Goal: Information Seeking & Learning: Learn about a topic

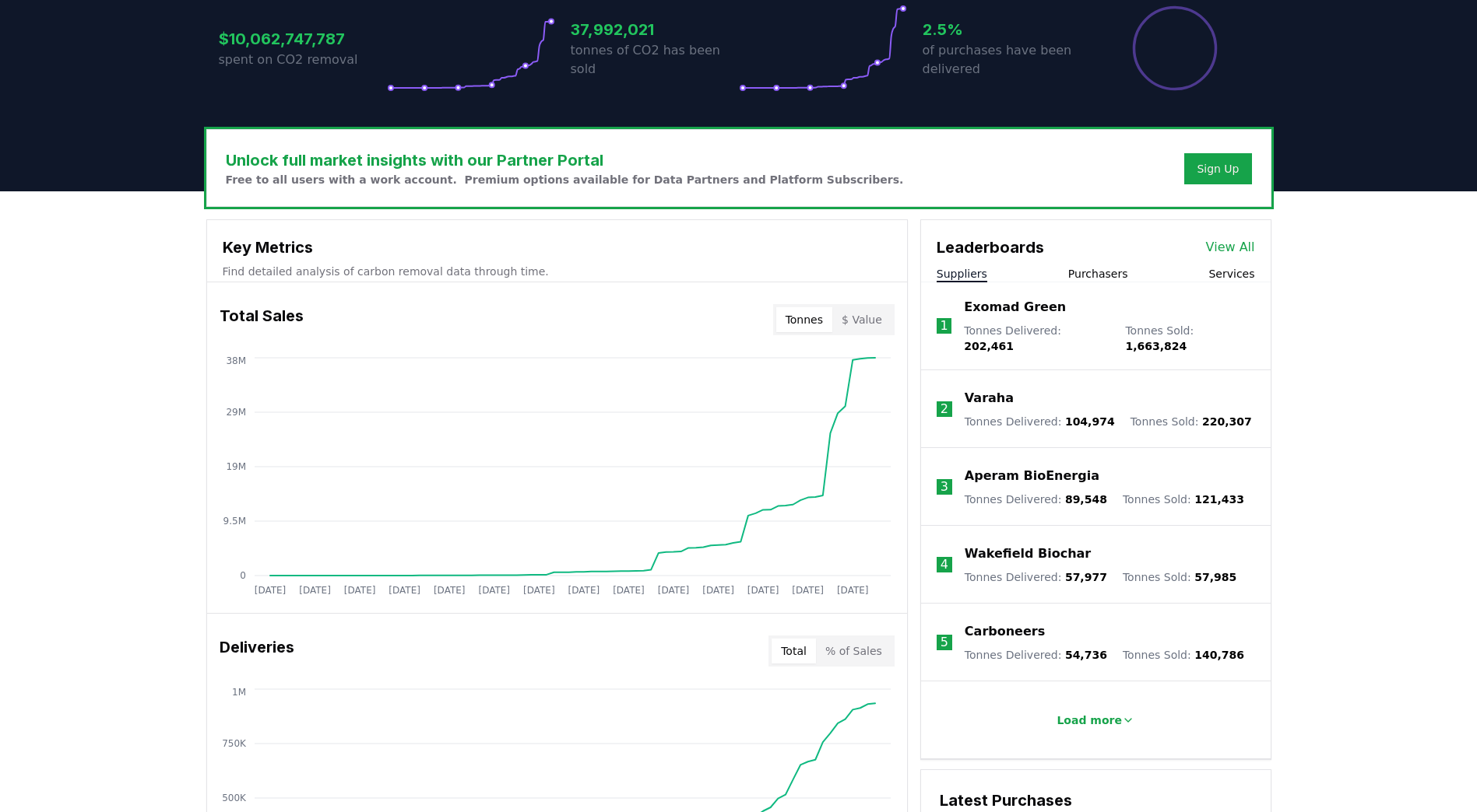
scroll to position [389, 0]
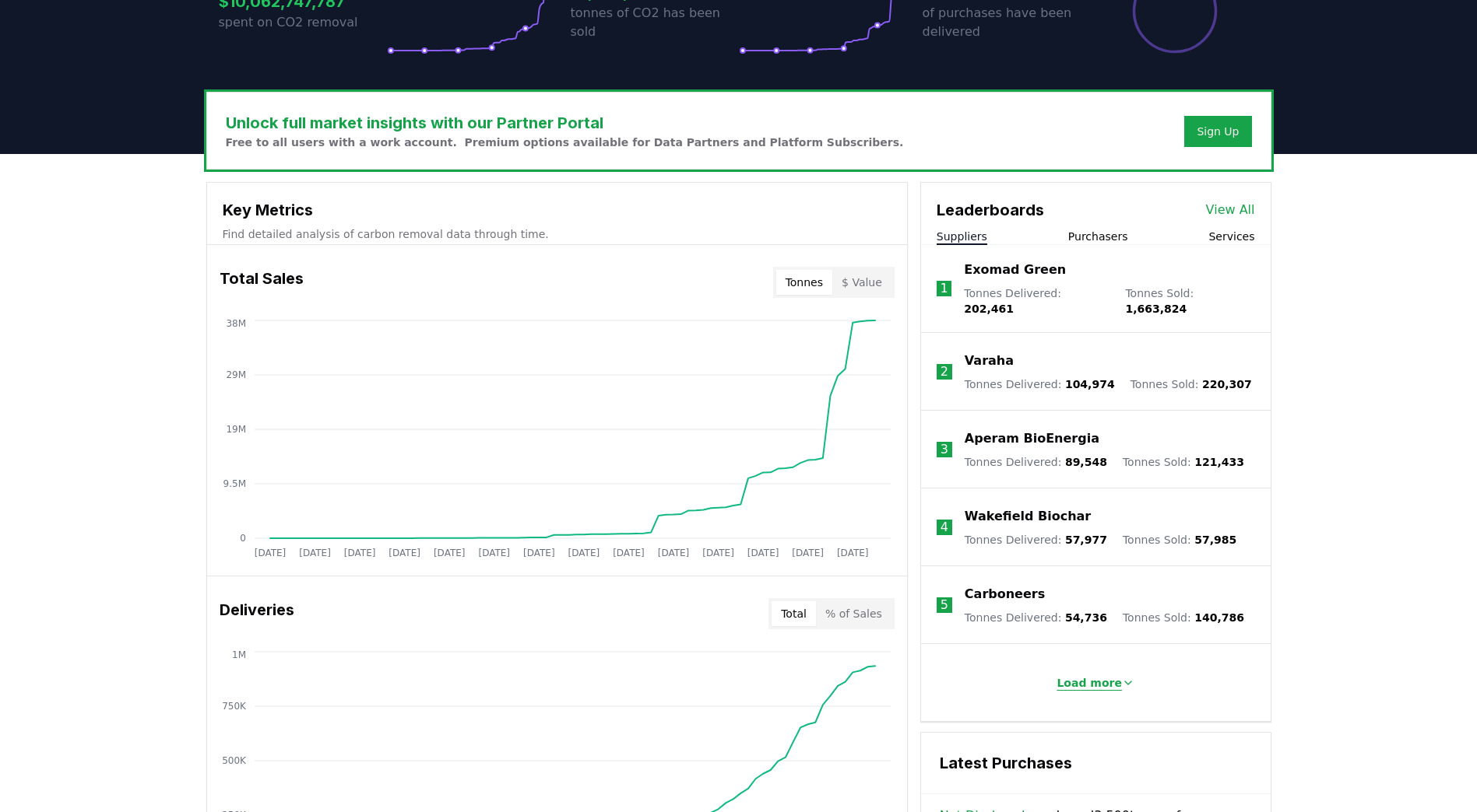
click at [1085, 682] on button "Load more" at bounding box center [1095, 683] width 103 height 32
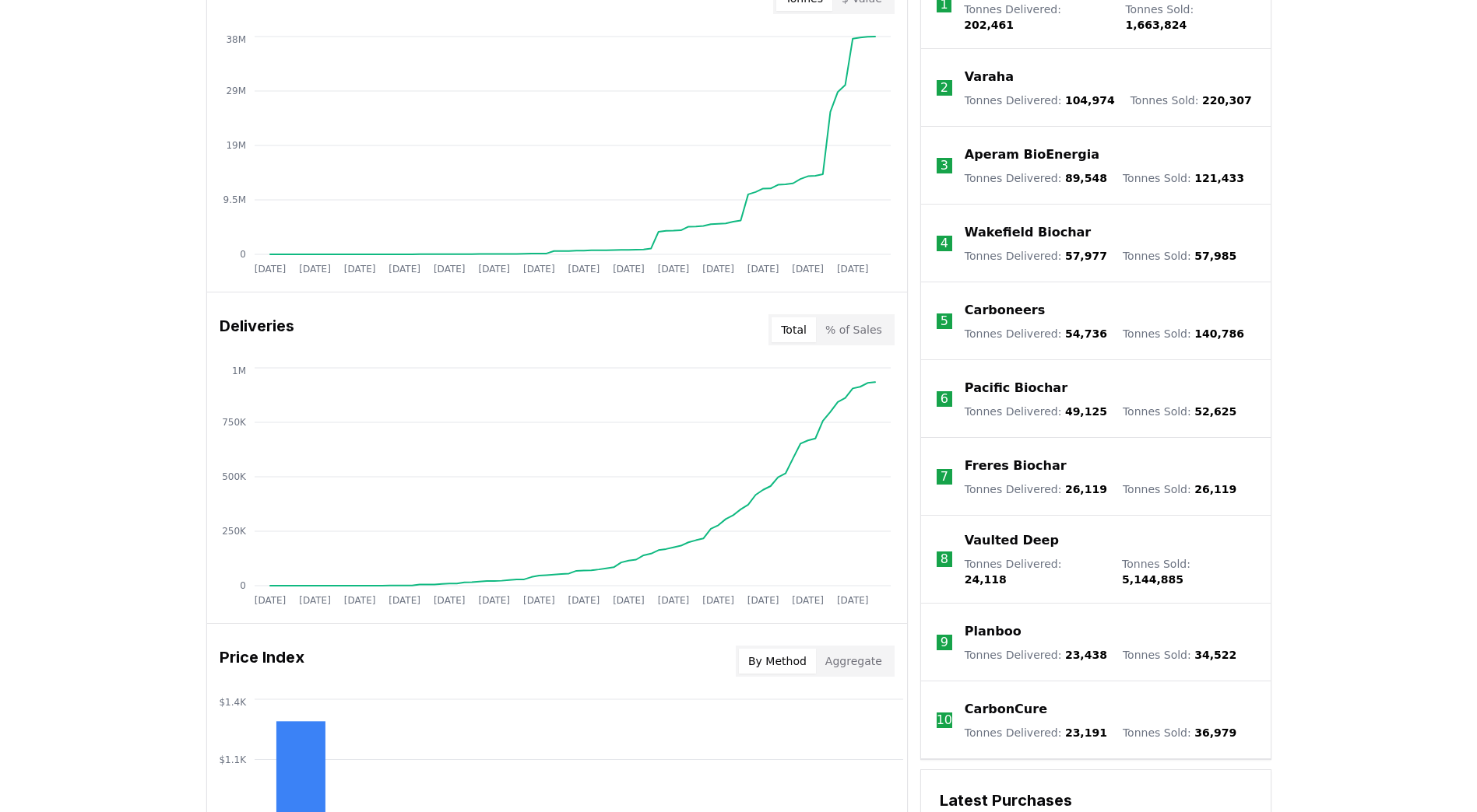
scroll to position [701, 0]
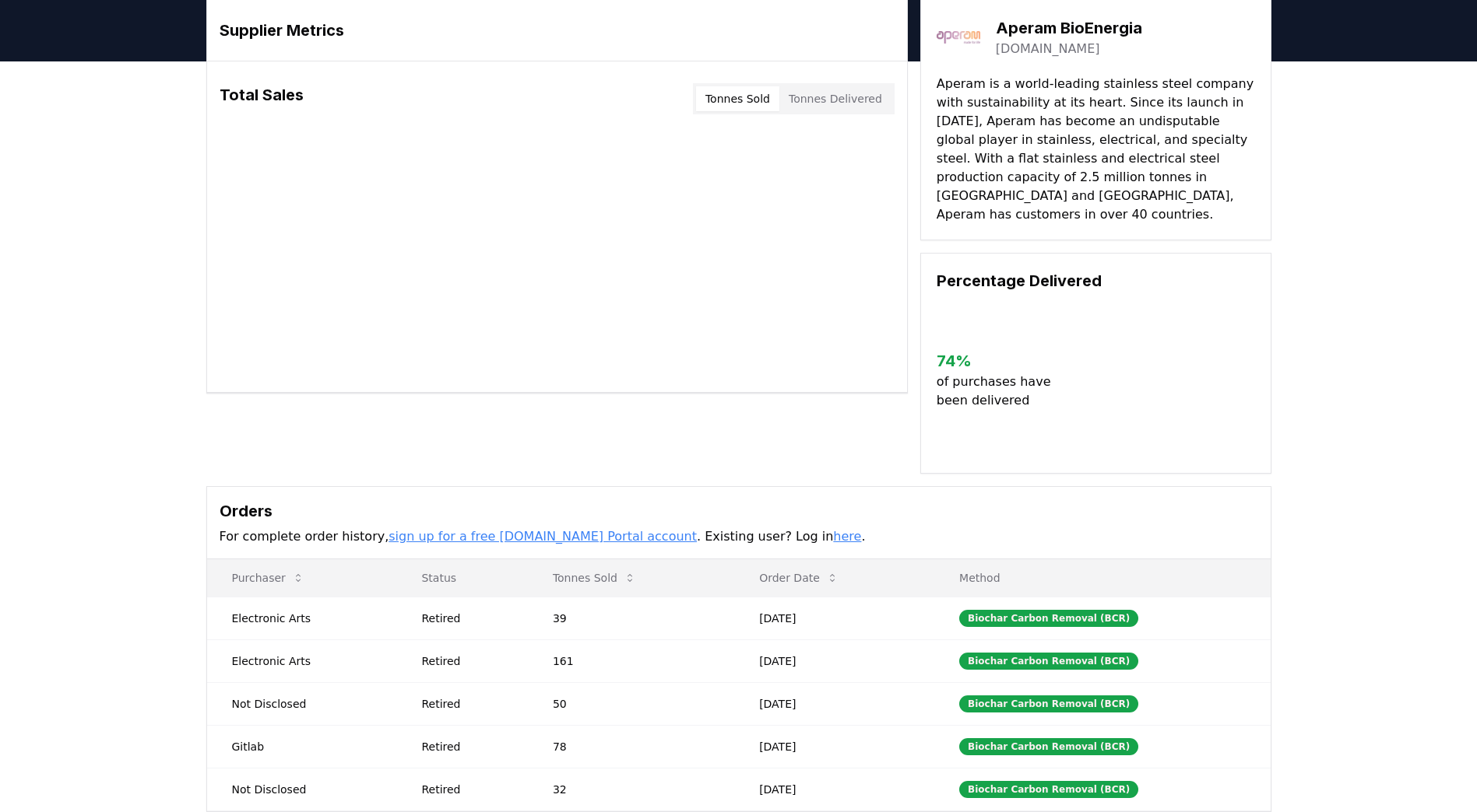
scroll to position [234, 0]
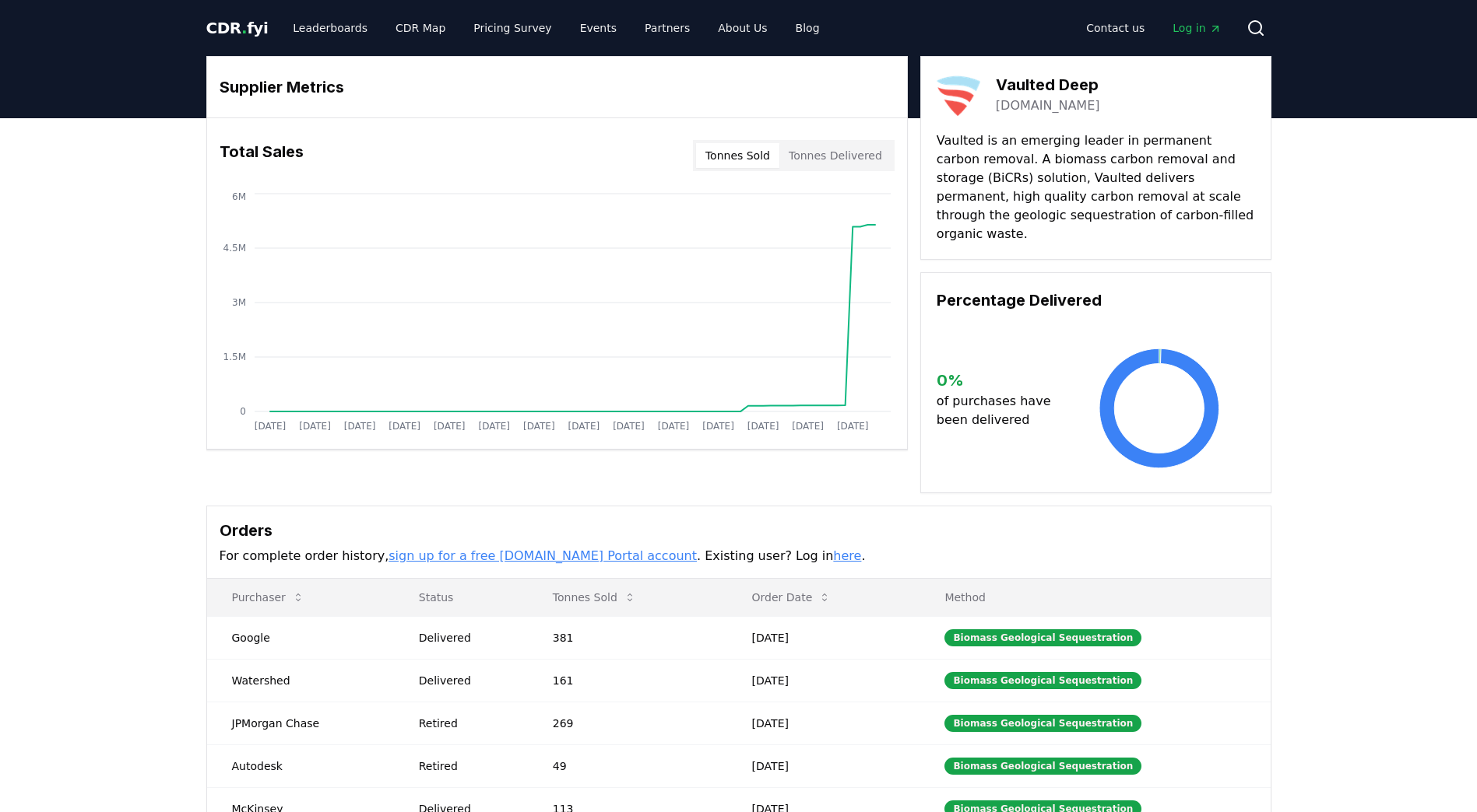
click at [857, 163] on button "Tonnes Delivered" at bounding box center [835, 155] width 112 height 25
